Goal: Find specific page/section: Find specific page/section

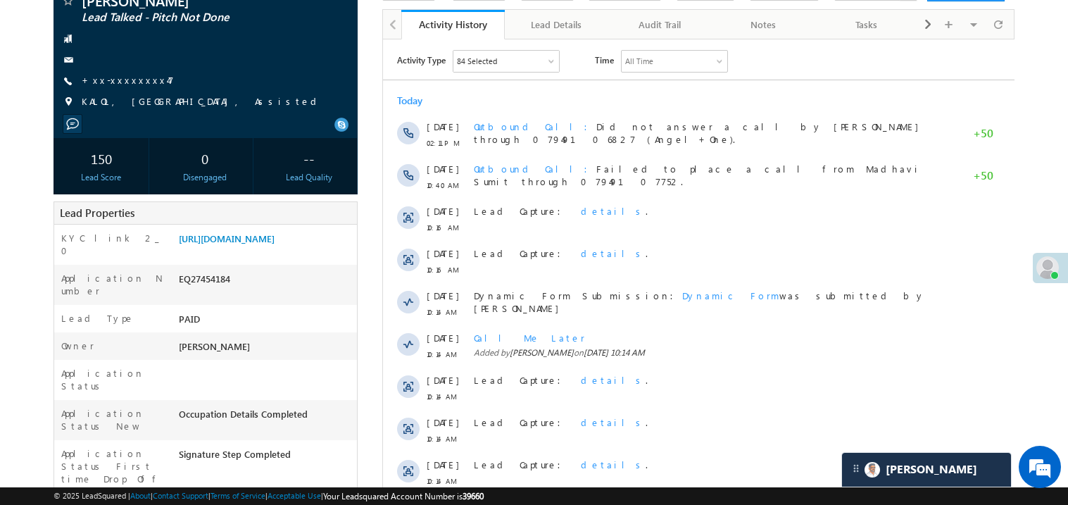
scroll to position [140, 0]
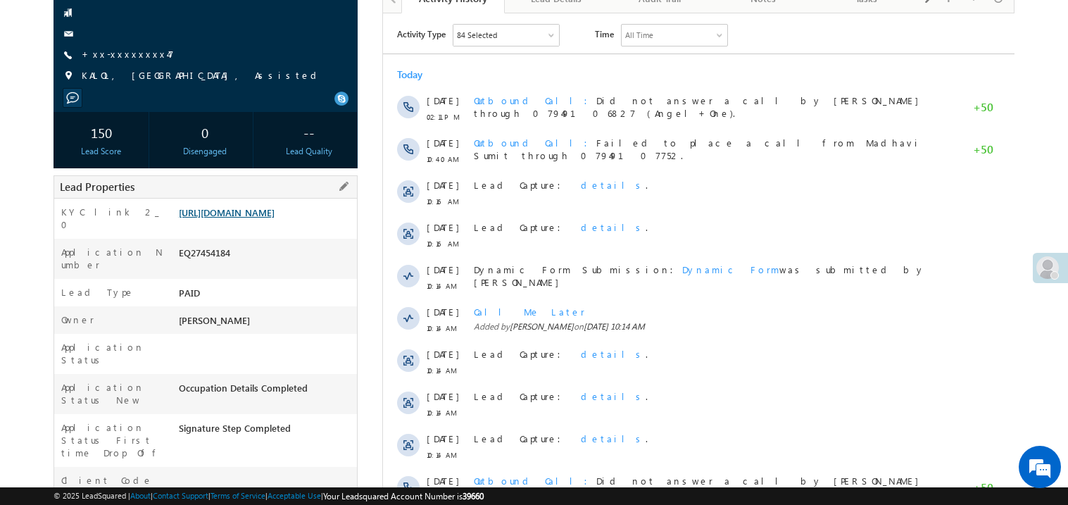
scroll to position [140, 0]
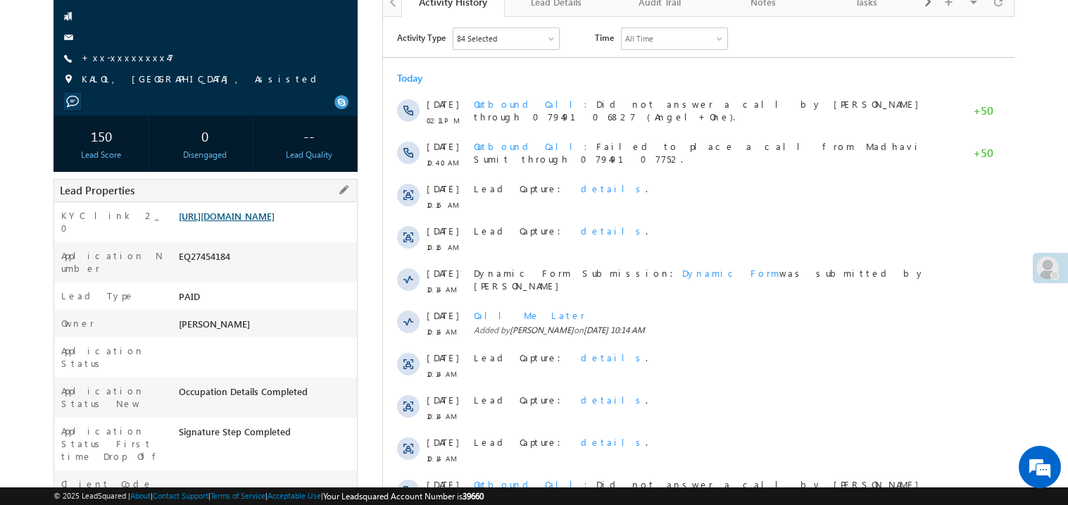
click at [264, 222] on link "https://angelbroking1-pk3em7sa.customui-test.leadsquared.com?leadId=b3e1f5fc-62…" at bounding box center [227, 216] width 96 height 12
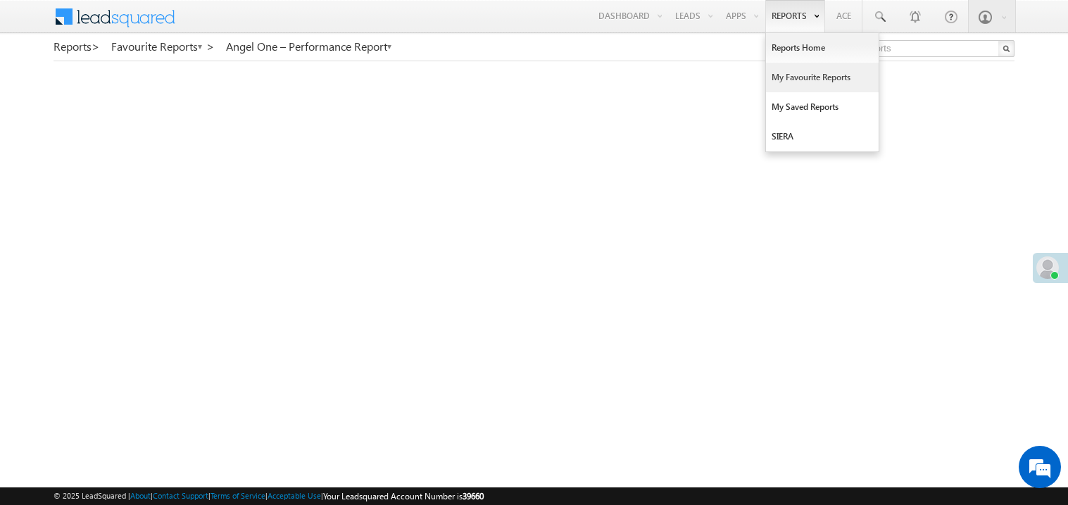
click at [780, 73] on link "My Favourite Reports" at bounding box center [822, 78] width 113 height 30
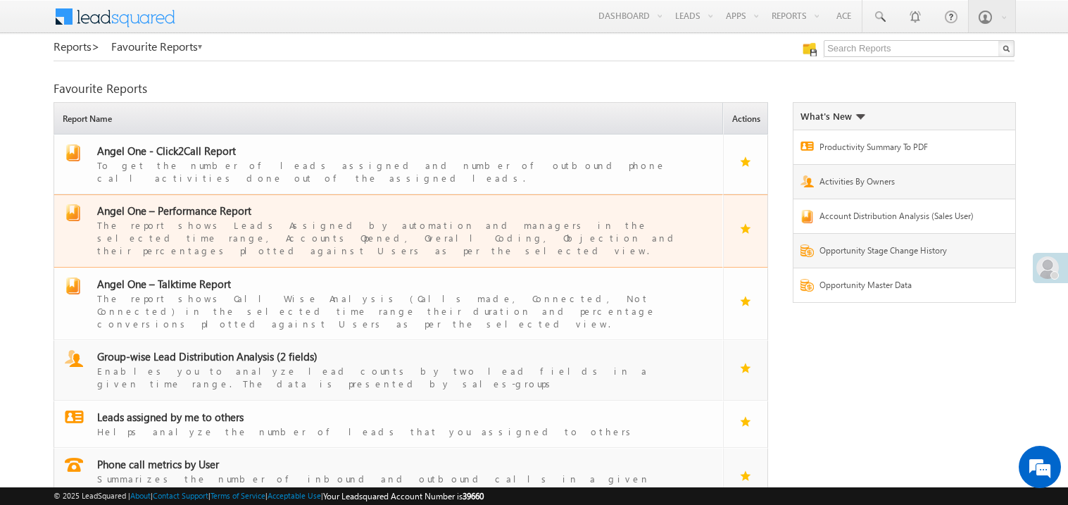
click at [195, 203] on span "Angel One – Performance Report" at bounding box center [174, 210] width 154 height 14
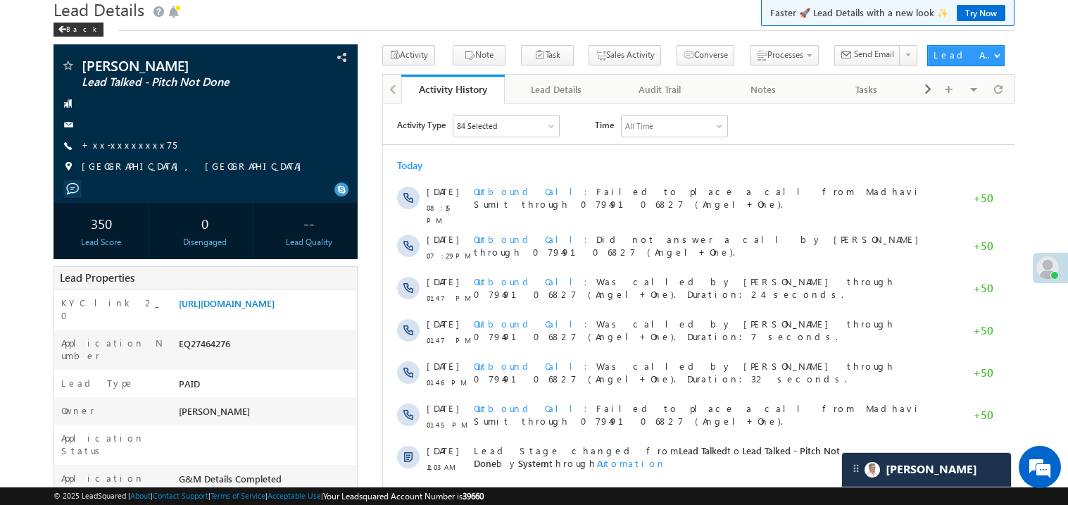
scroll to position [53, 0]
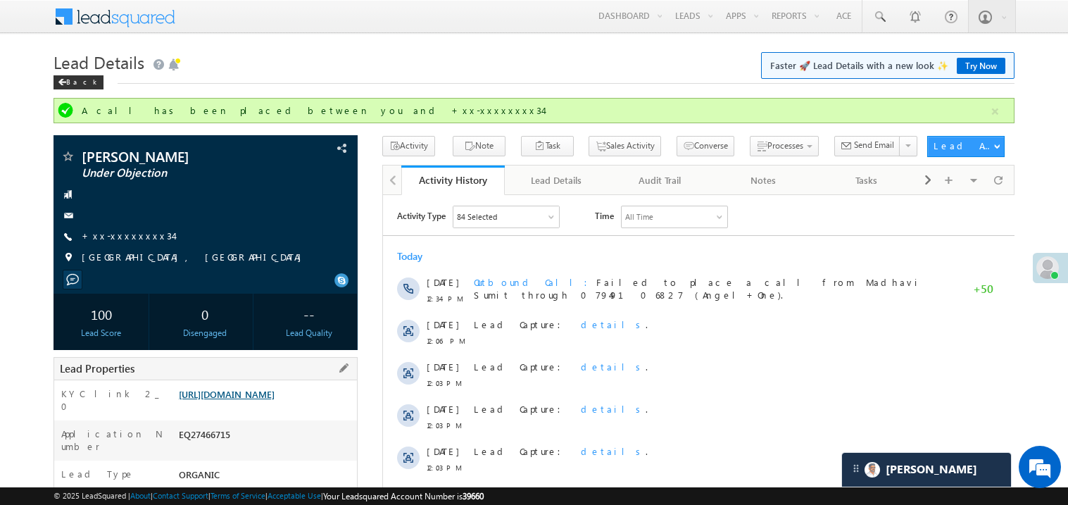
click at [275, 400] on link "[URL][DOMAIN_NAME]" at bounding box center [227, 394] width 96 height 12
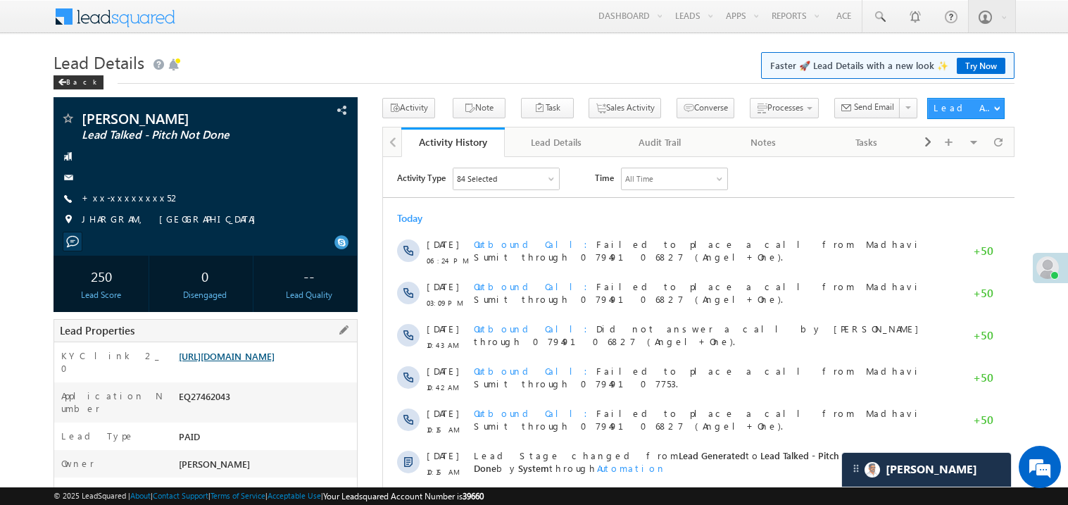
click at [270, 361] on link "https://angelbroking1-pk3em7sa.customui-test.leadsquared.com?leadId=fedd9bba-c0…" at bounding box center [227, 356] width 96 height 12
click at [267, 362] on link "https://angelbroking1-pk3em7sa.customui-test.leadsquared.com?leadId=fedd9bba-c0…" at bounding box center [227, 356] width 96 height 12
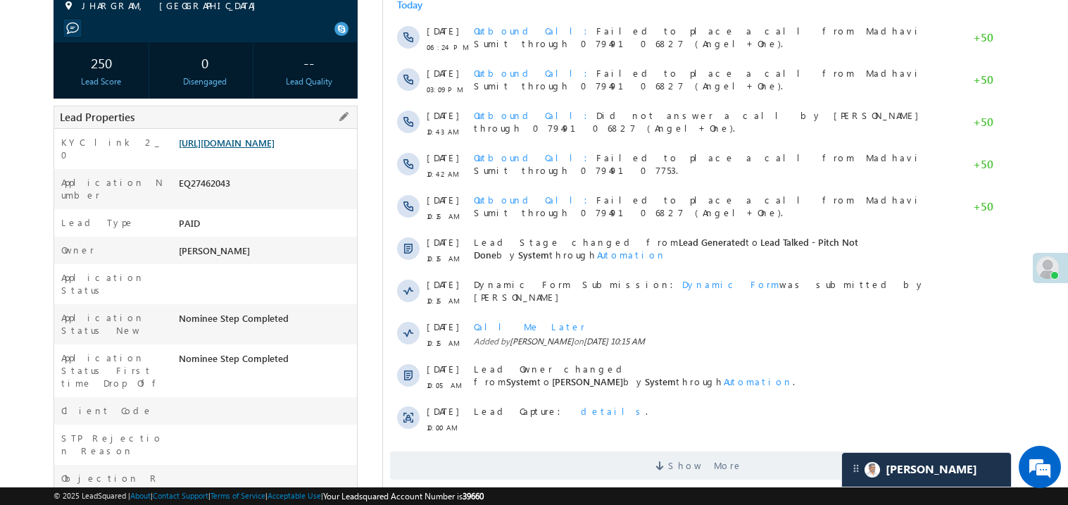
scroll to position [253, 0]
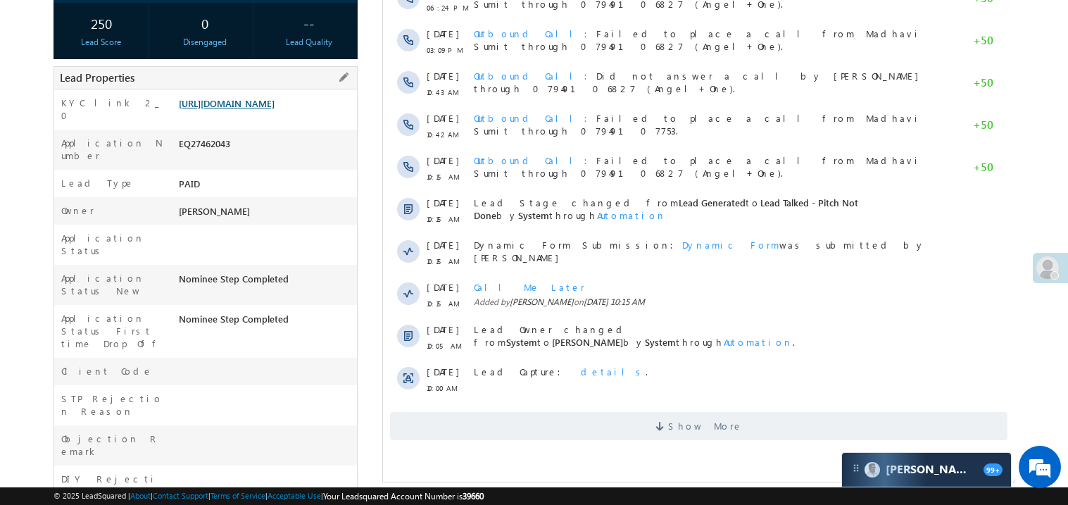
click at [253, 109] on link "https://angelbroking1-pk3em7sa.customui-test.leadsquared.com?leadId=fedd9bba-c0…" at bounding box center [227, 103] width 96 height 12
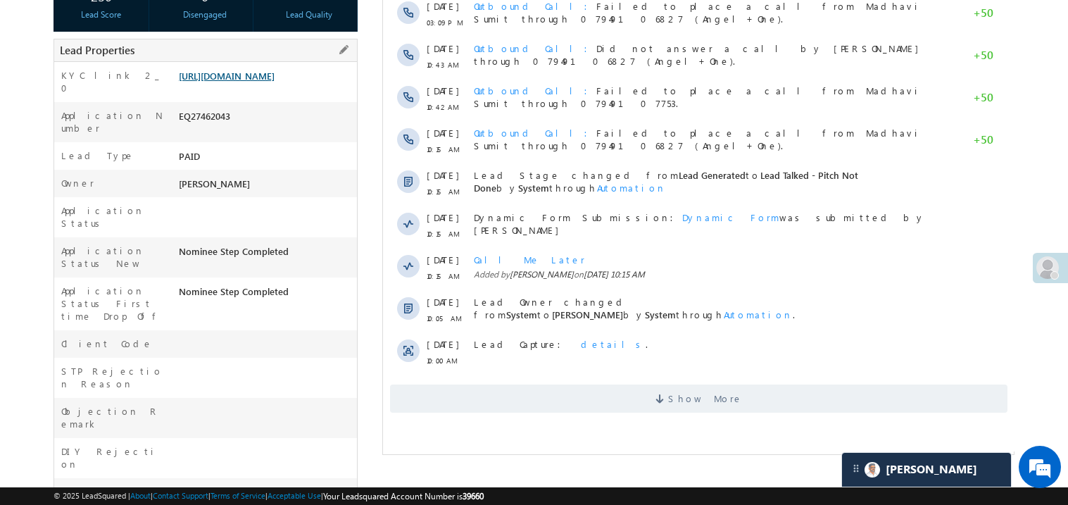
scroll to position [281, 0]
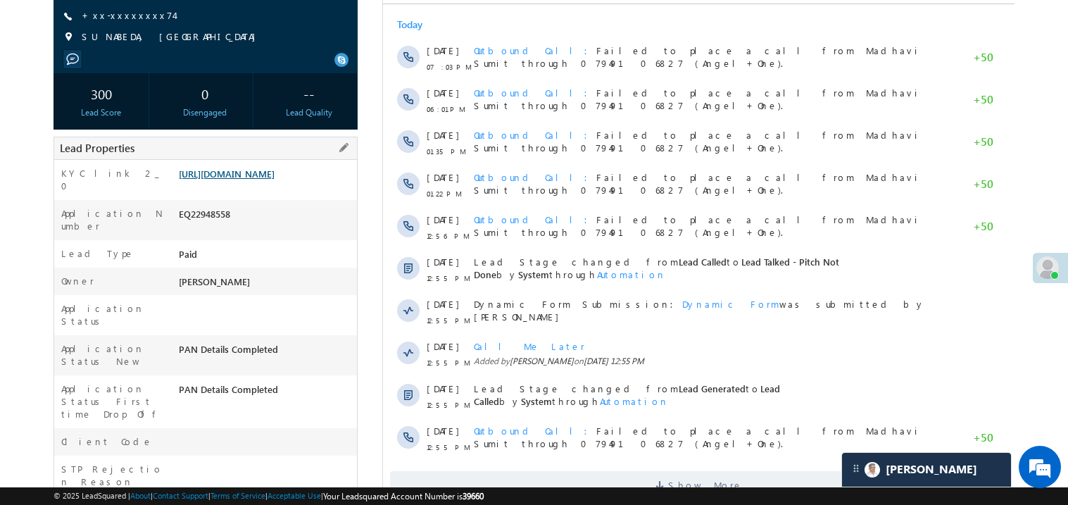
scroll to position [196, 0]
